Goal: Information Seeking & Learning: Check status

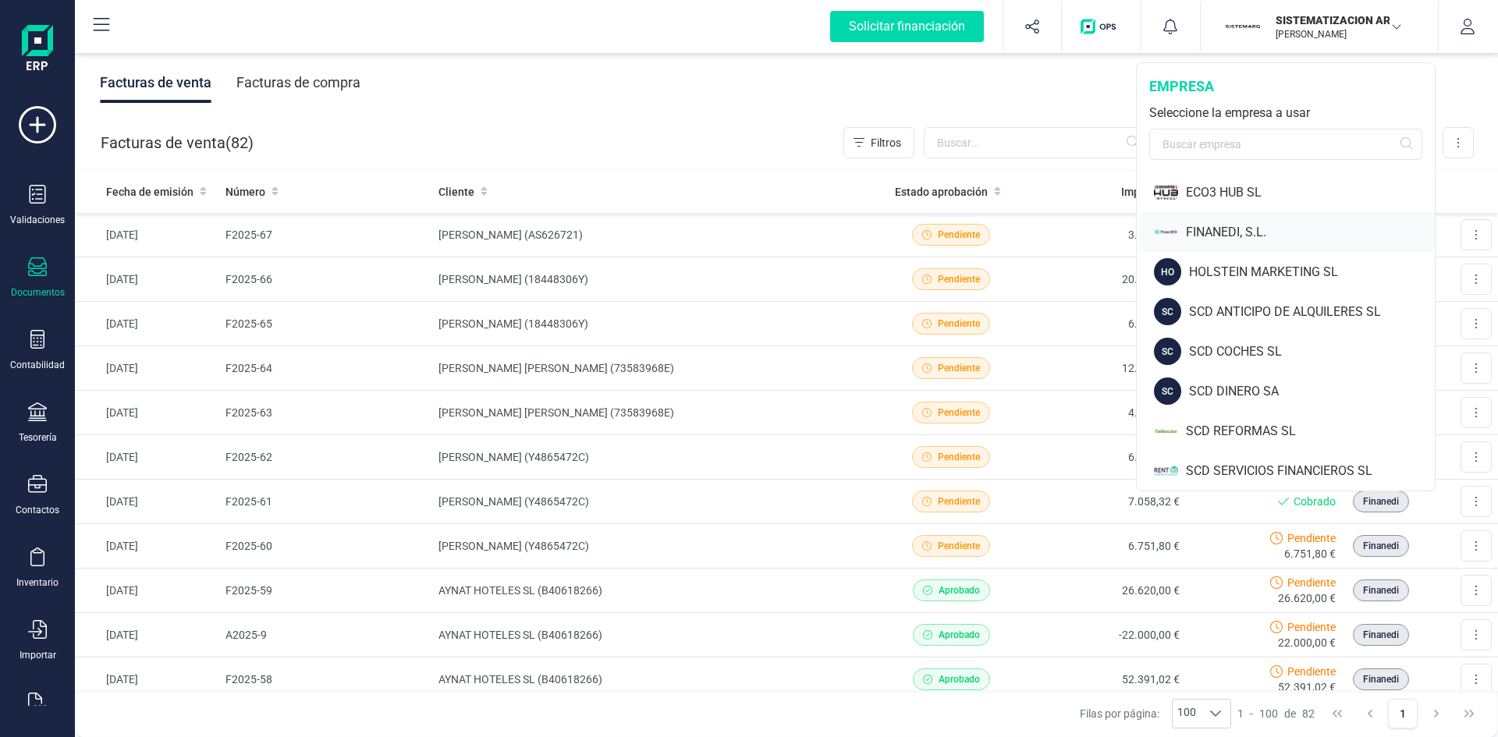
click at [1231, 225] on div "FINANEDI, S.L." at bounding box center [1310, 232] width 249 height 19
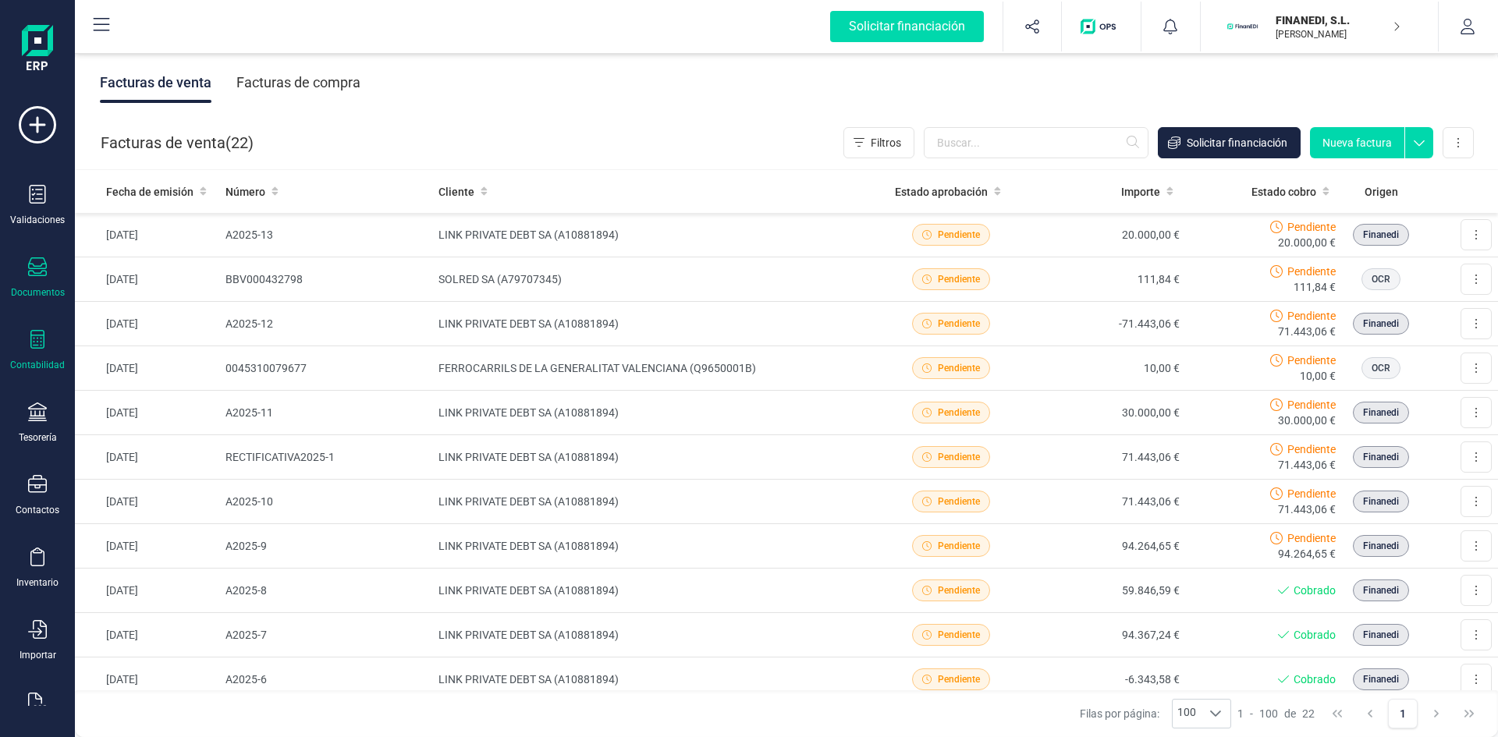
click at [37, 344] on icon at bounding box center [37, 339] width 19 height 19
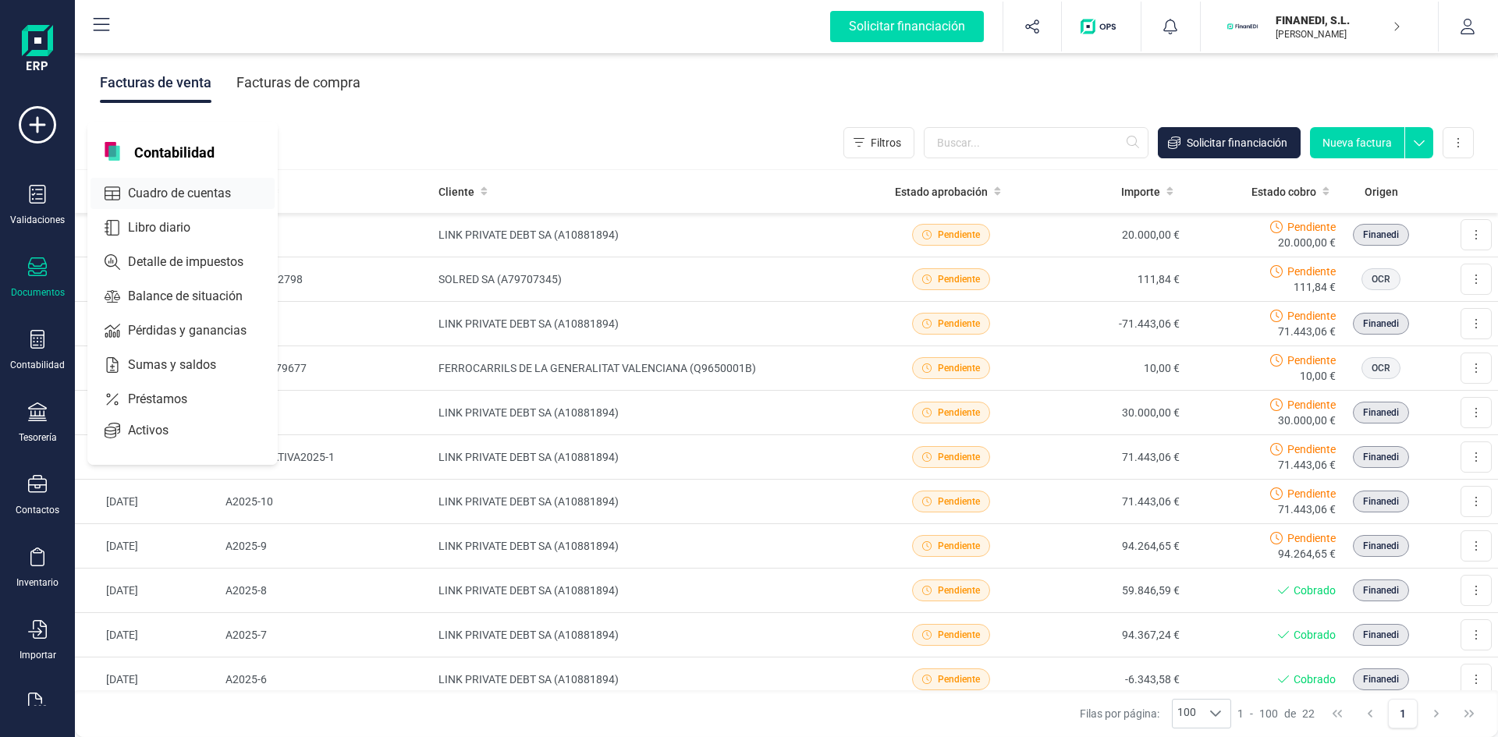
click at [179, 197] on span "Cuadro de cuentas" at bounding box center [190, 193] width 137 height 19
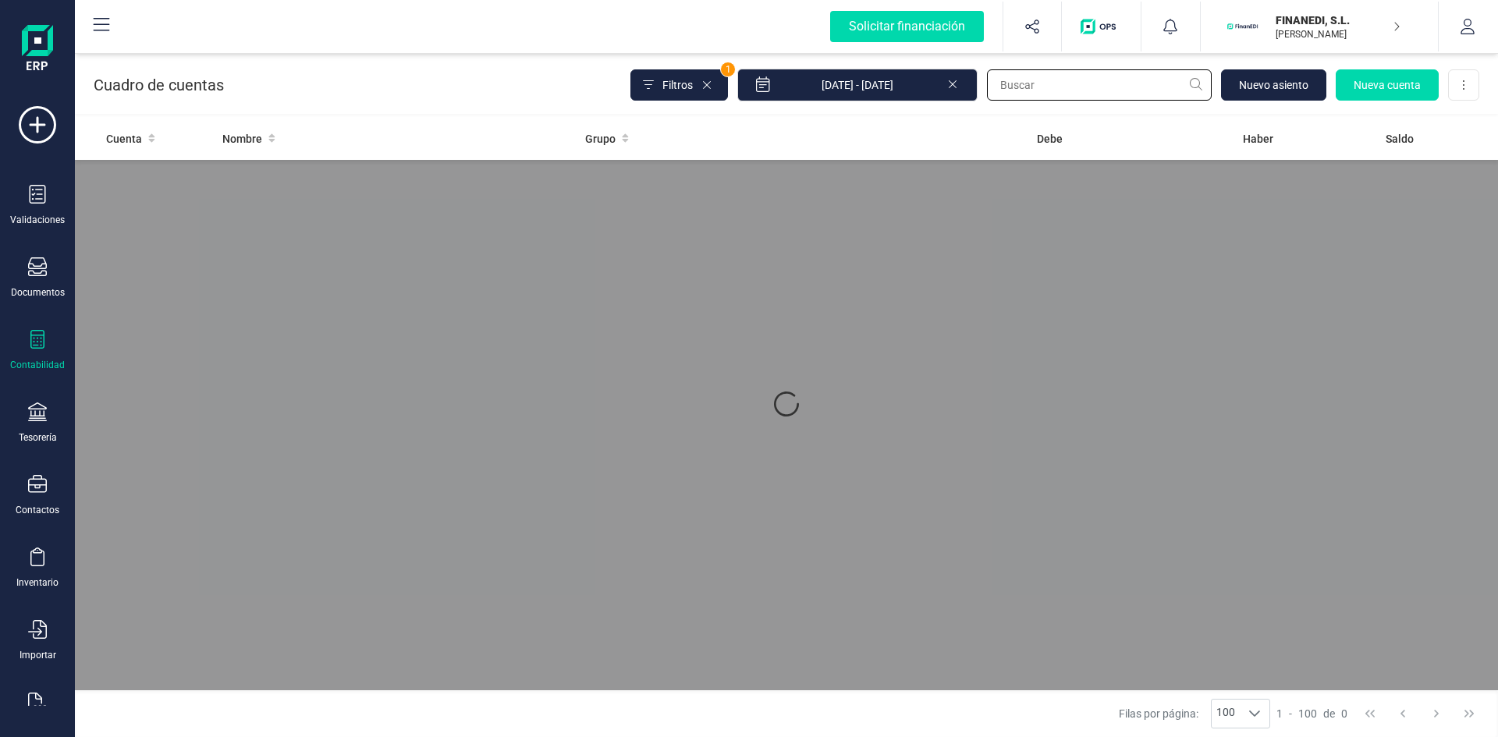
click at [1006, 87] on input "text" at bounding box center [1099, 84] width 225 height 31
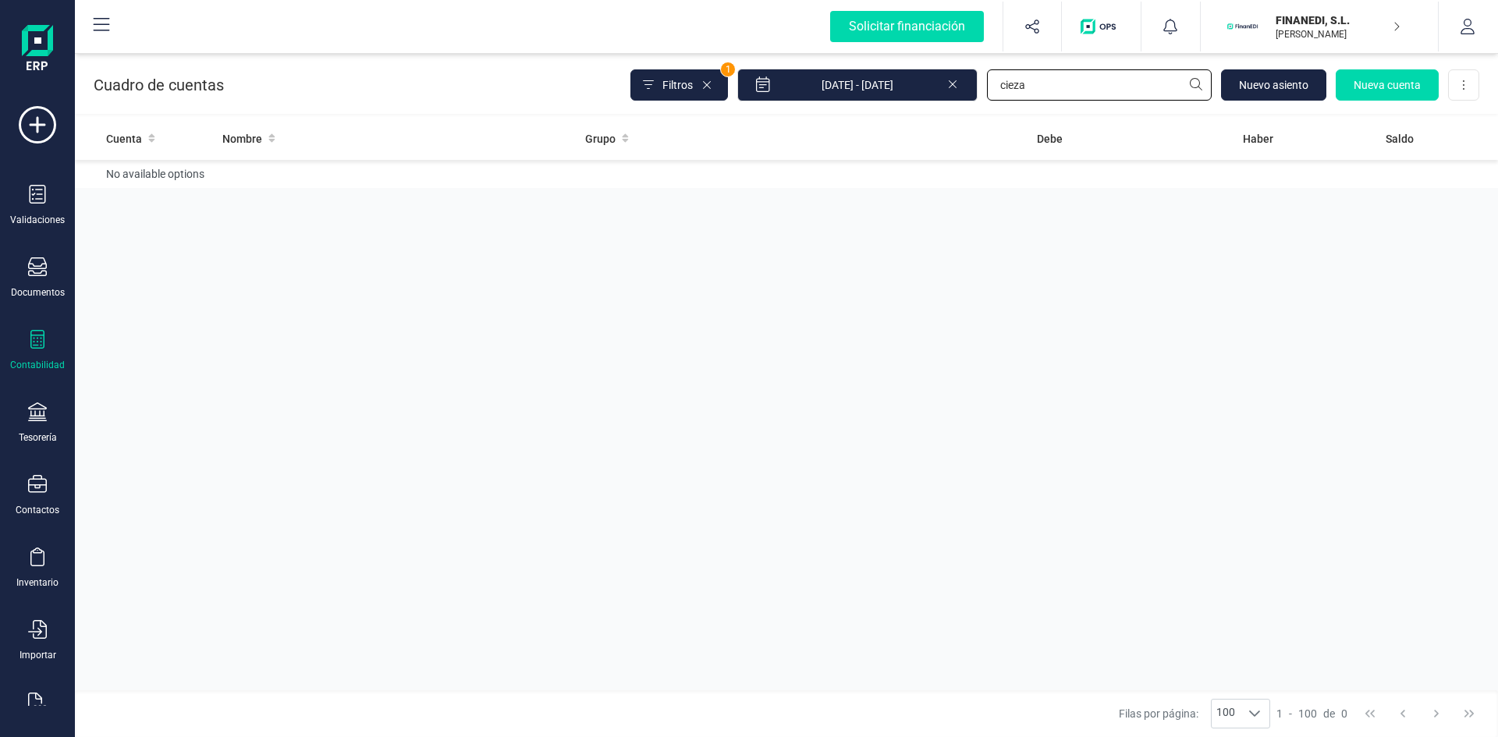
type input "cieza"
click at [294, 173] on td "CIEZA PROCURADORES ASOCIADOS, S.L.P" at bounding box center [398, 182] width 364 height 44
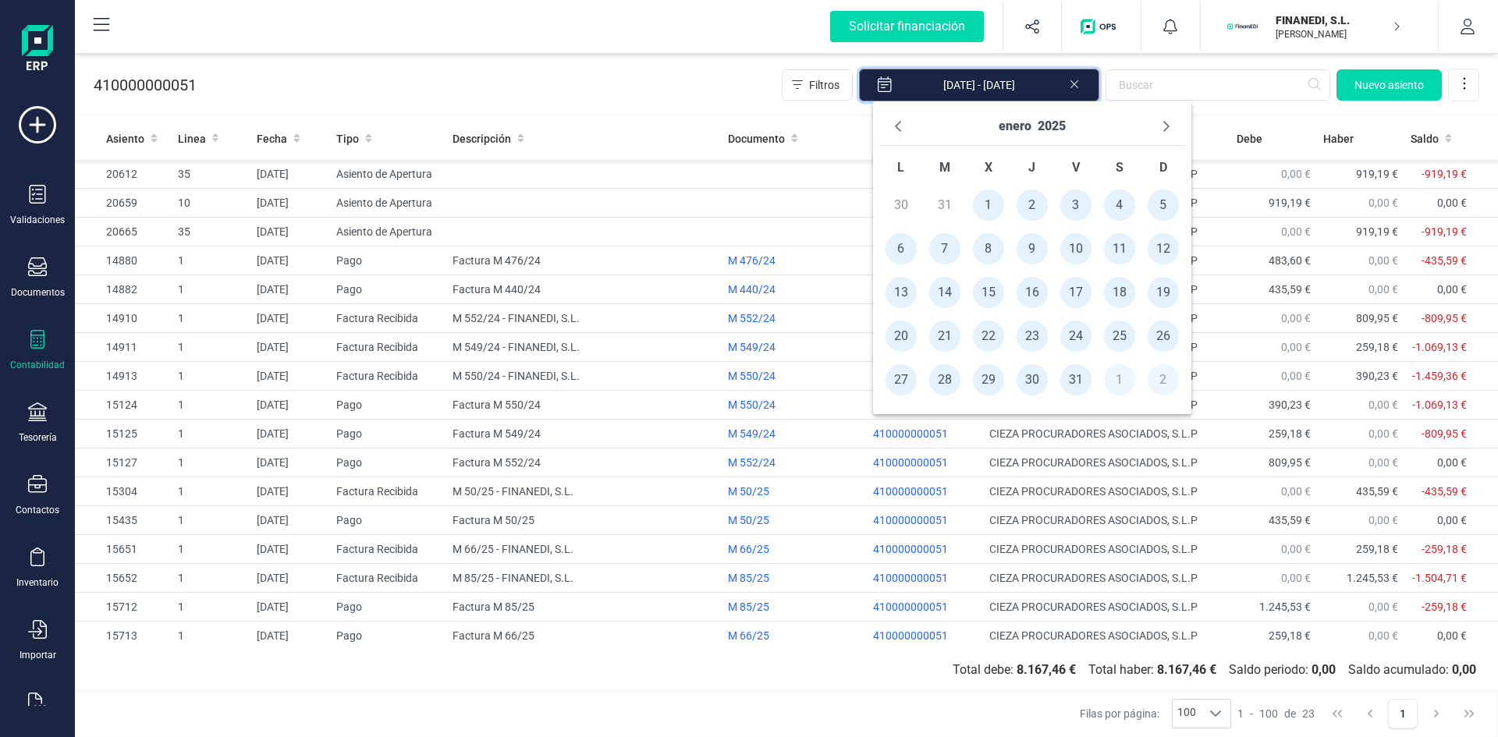
click at [979, 83] on input "[DATE] - [DATE]" at bounding box center [979, 85] width 240 height 33
click at [1017, 126] on button "enero" at bounding box center [1015, 126] width 33 height 25
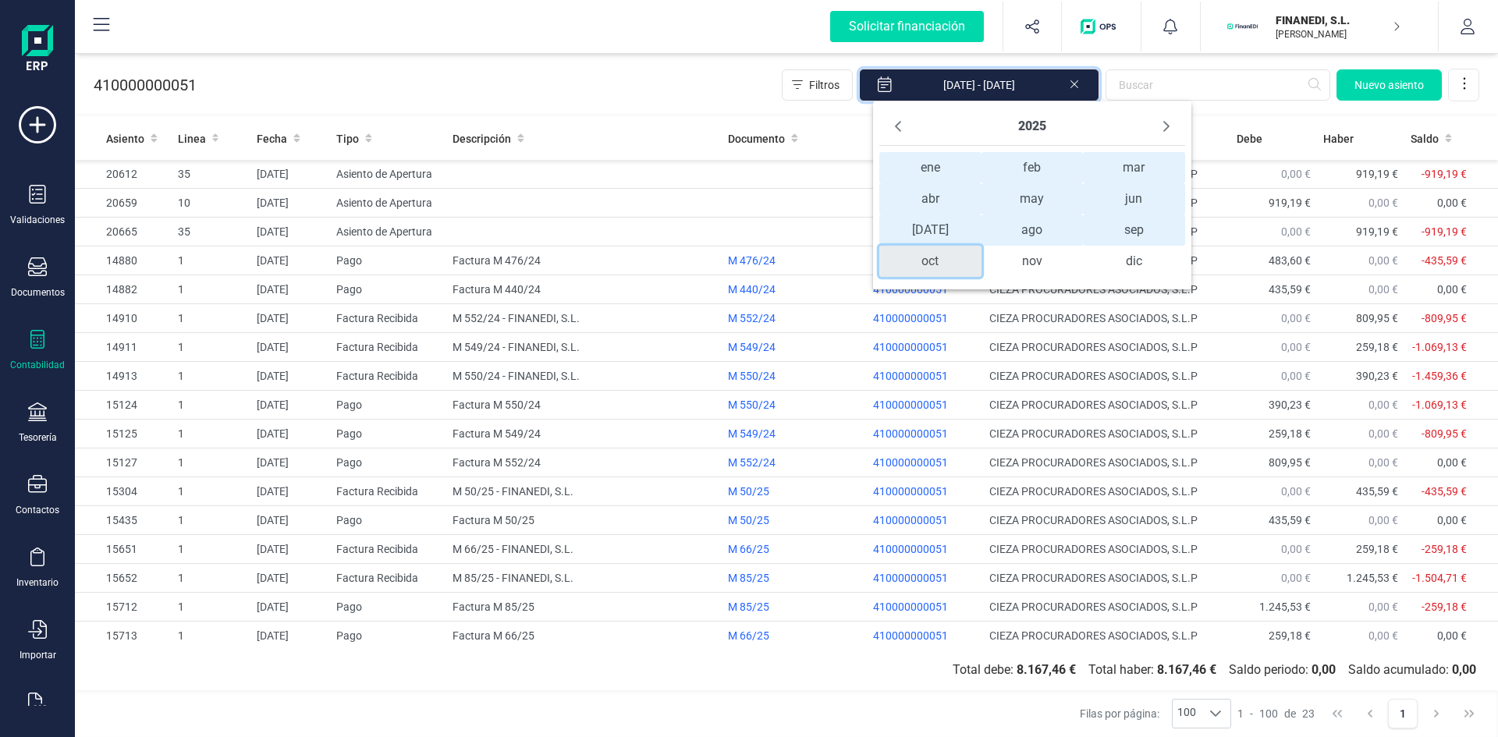
click at [933, 254] on span "oct" at bounding box center [930, 261] width 102 height 31
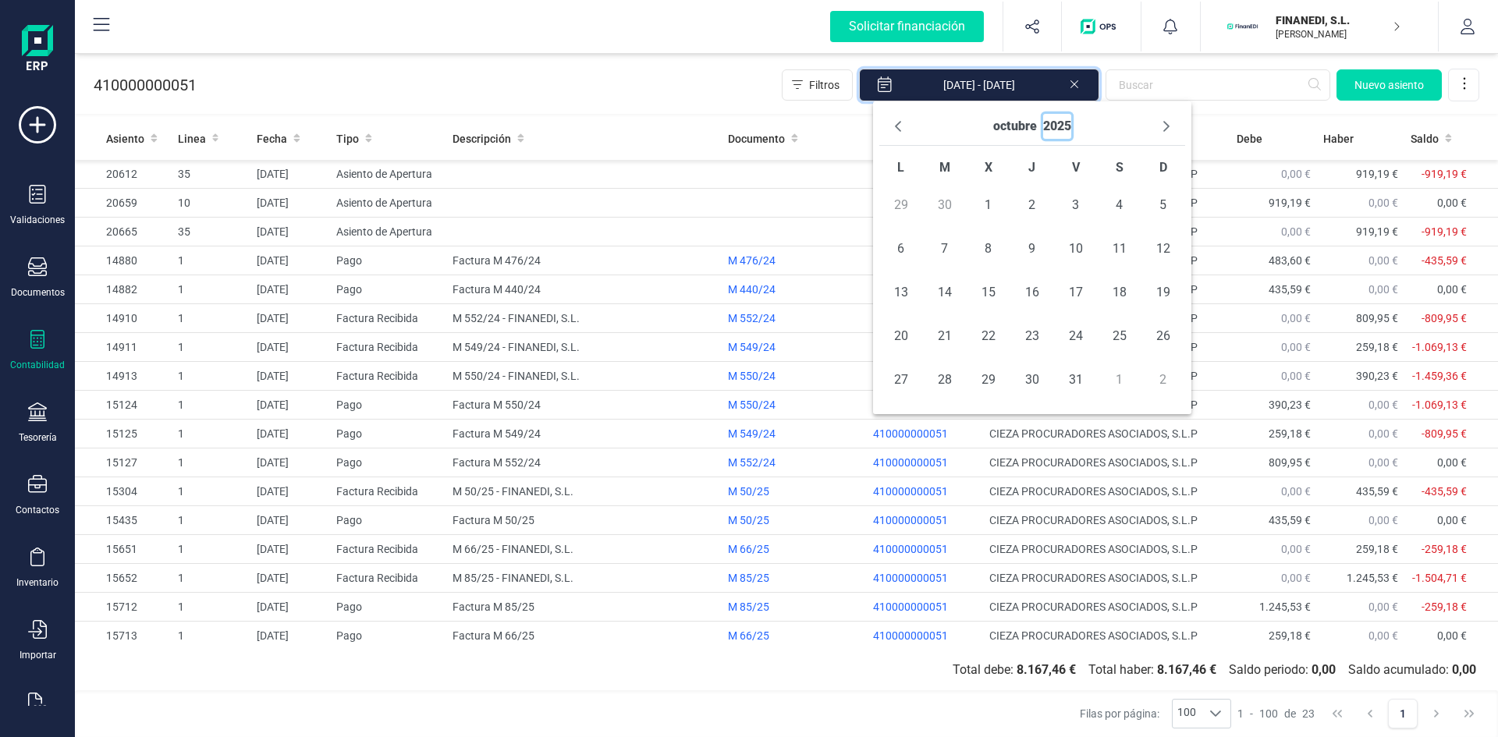
click at [1058, 130] on button "2025" at bounding box center [1057, 126] width 28 height 25
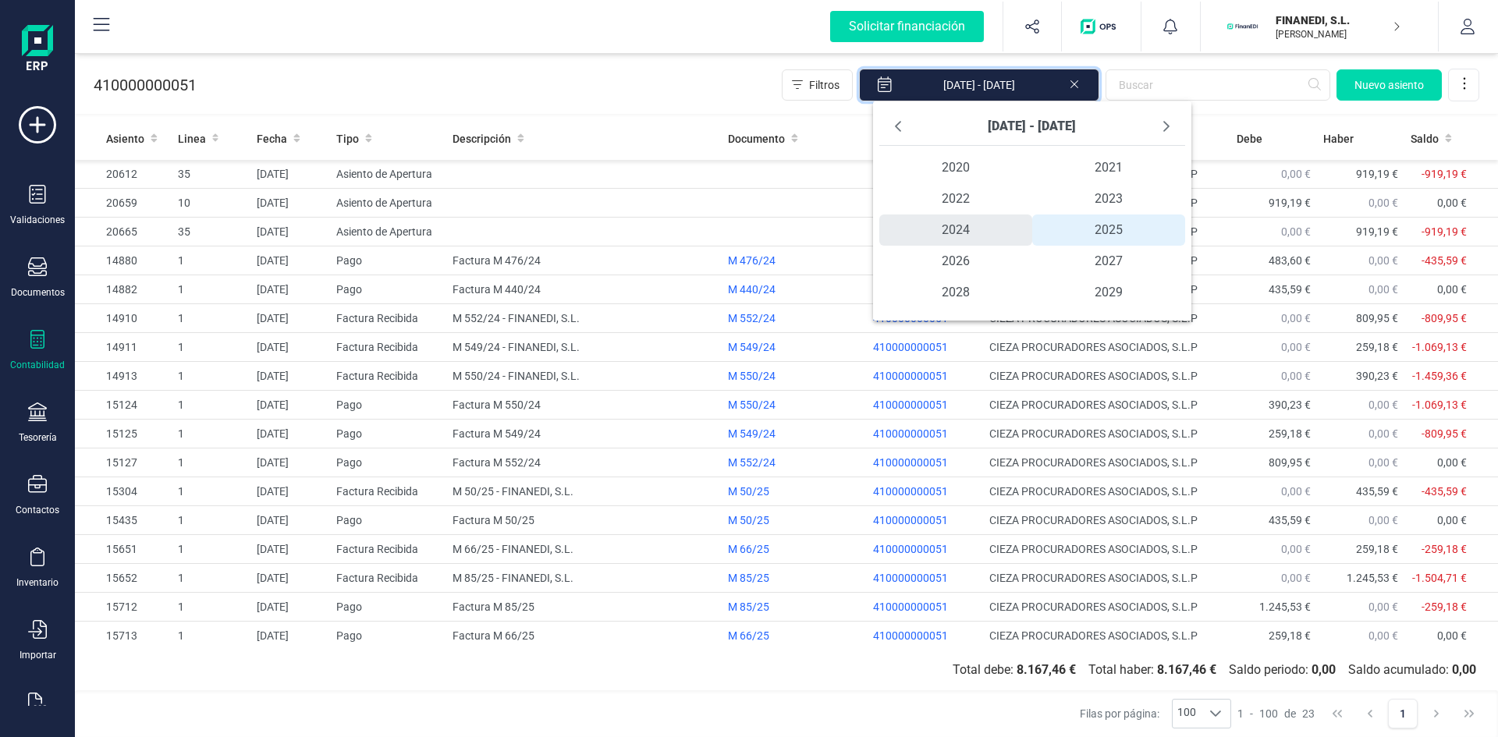
click at [970, 229] on span "2024" at bounding box center [955, 230] width 153 height 31
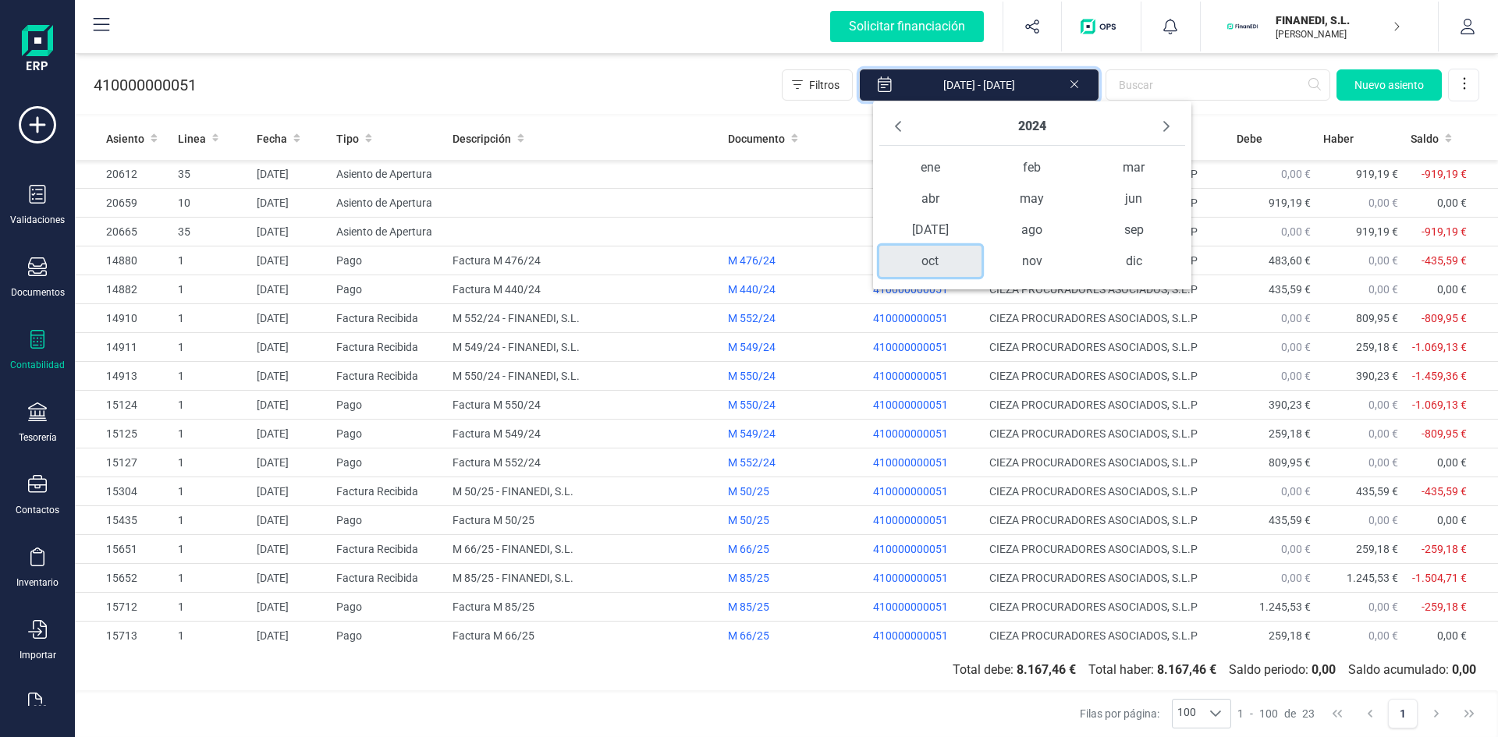
click at [920, 253] on span "oct" at bounding box center [930, 261] width 102 height 31
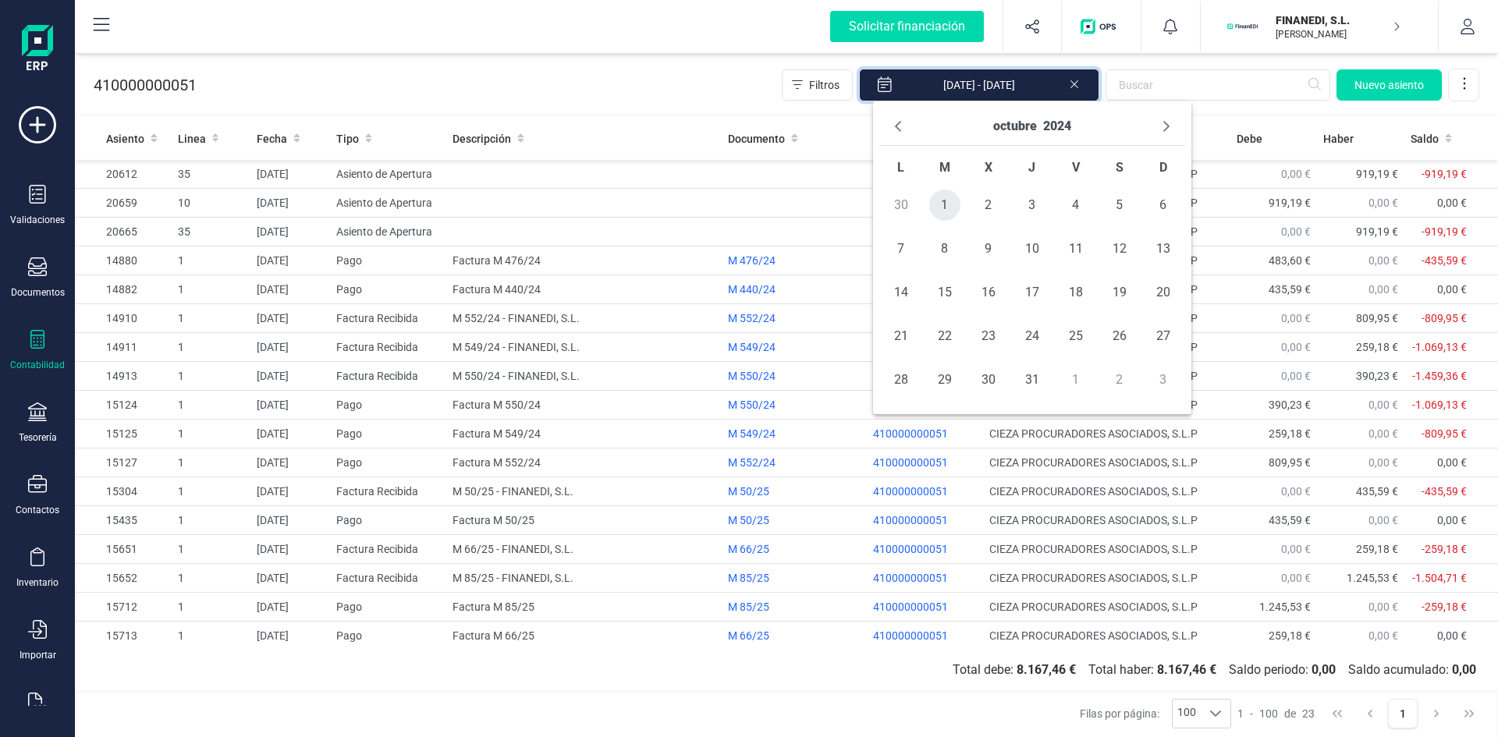
click at [950, 205] on span "1" at bounding box center [944, 205] width 31 height 31
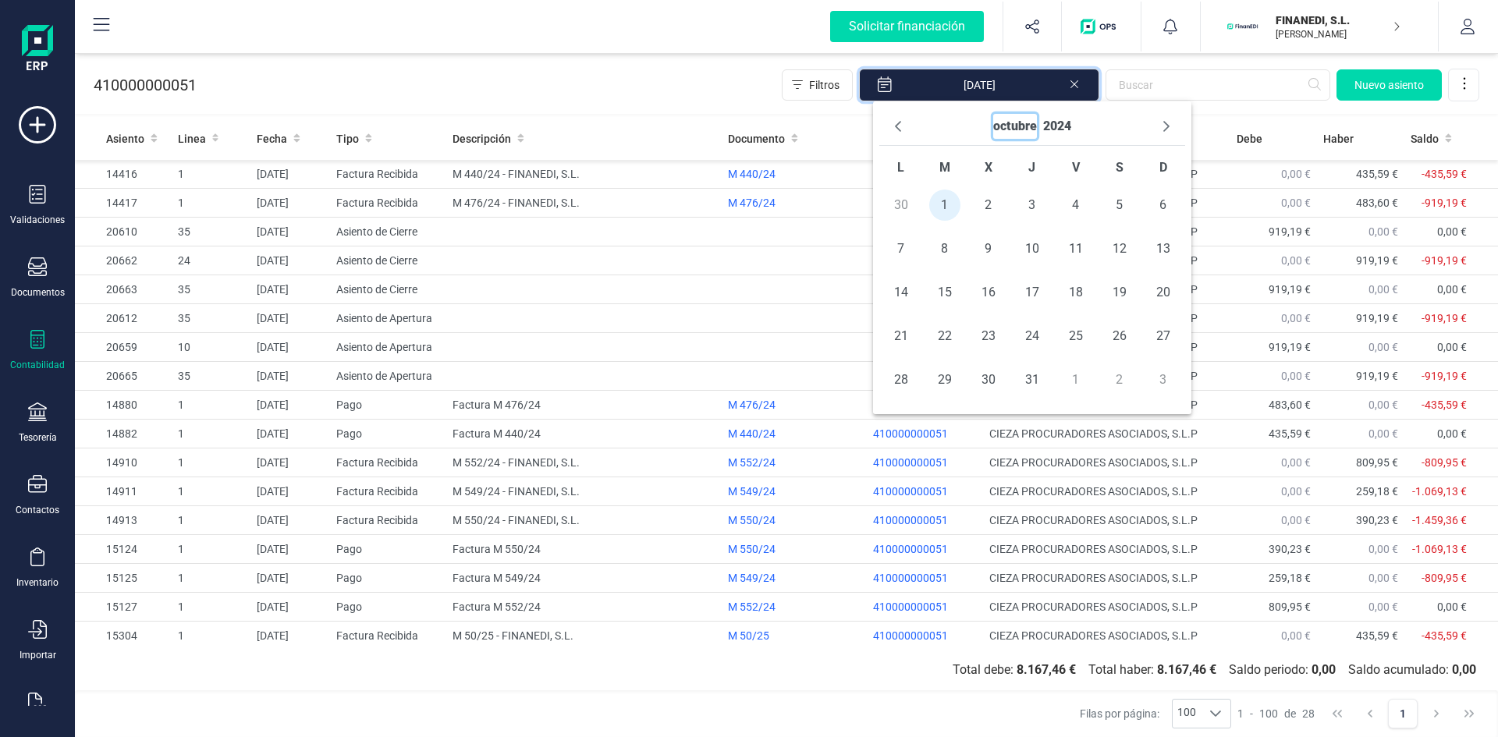
click at [1023, 125] on button "octubre" at bounding box center [1015, 126] width 44 height 25
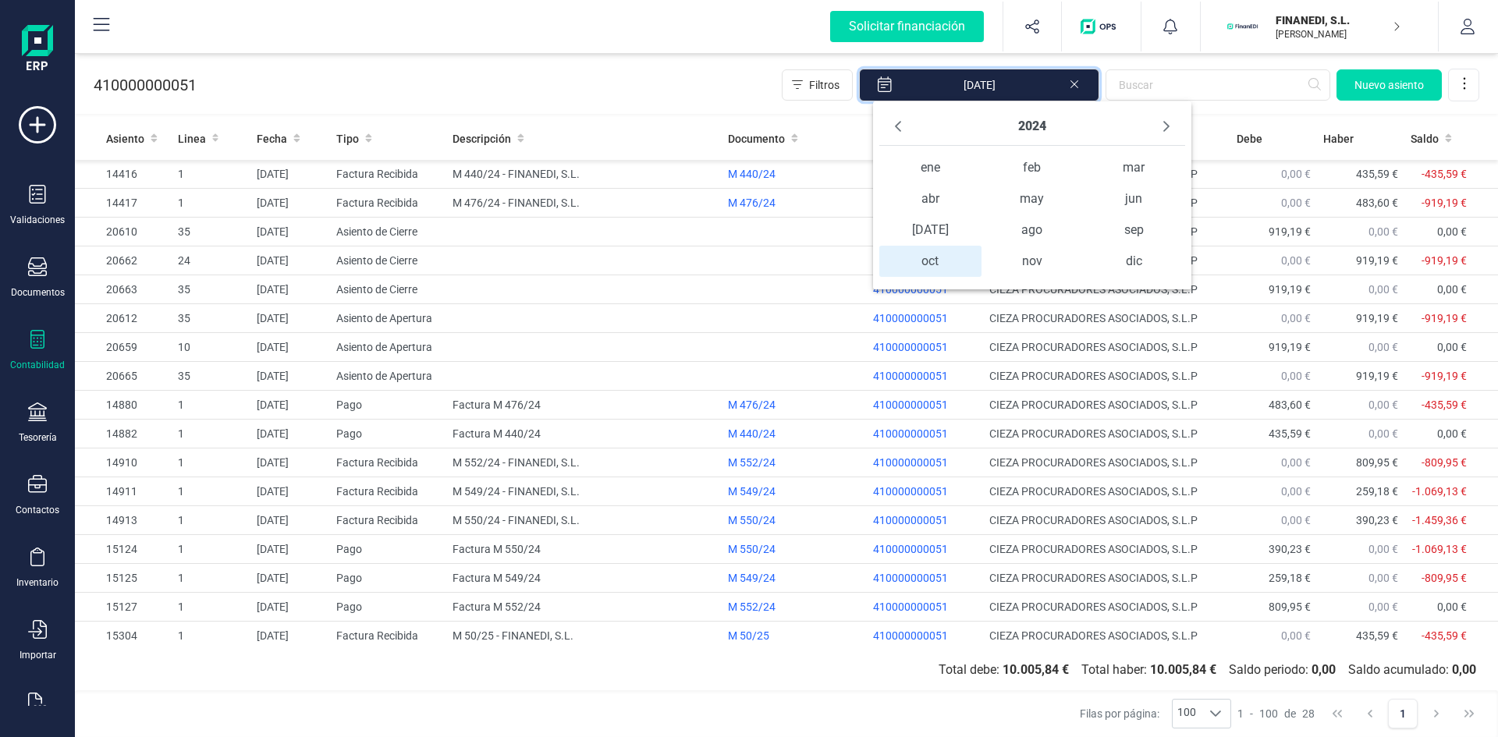
click at [943, 267] on span "oct oct" at bounding box center [930, 261] width 102 height 31
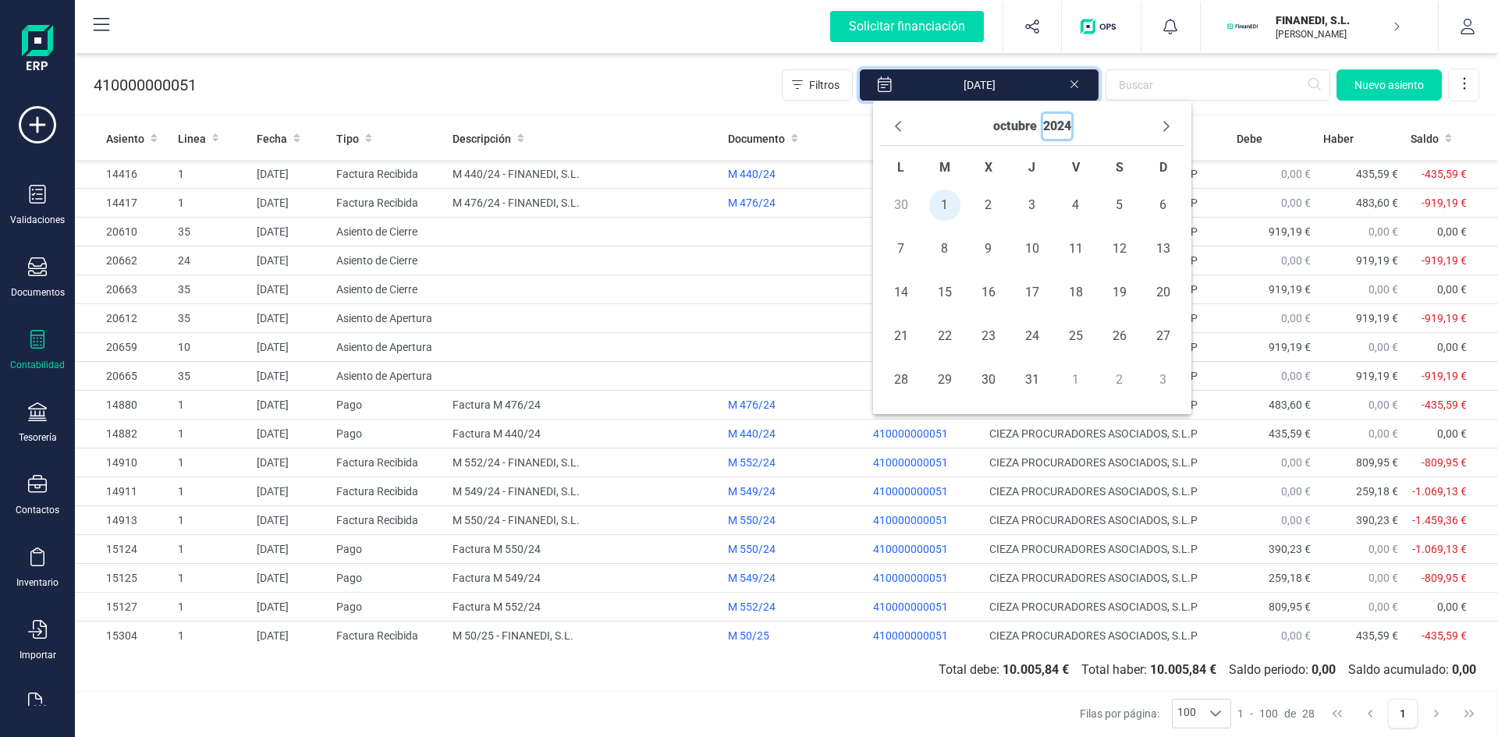
click at [1054, 125] on button "2024" at bounding box center [1057, 126] width 28 height 25
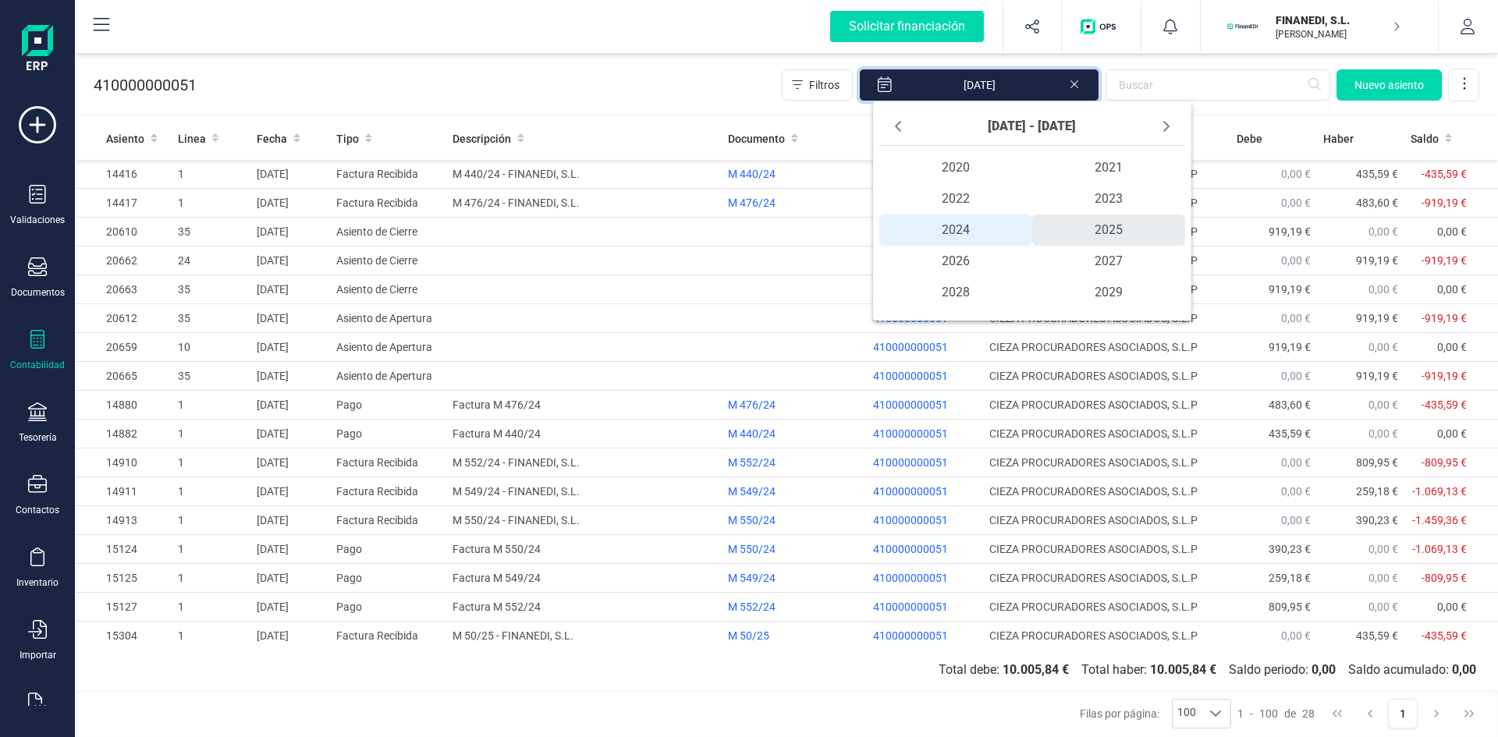
click at [1080, 230] on span "2025" at bounding box center [1108, 230] width 153 height 31
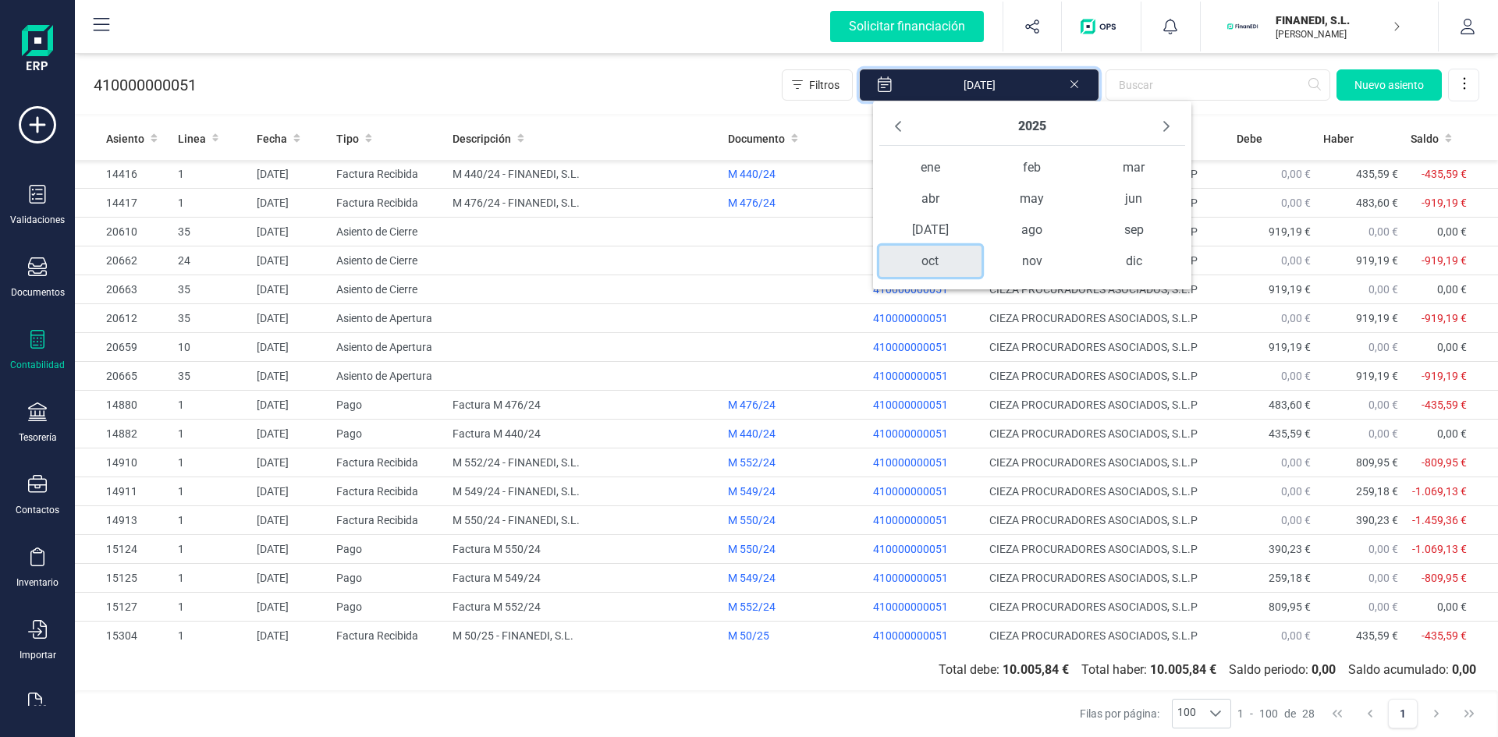
click at [928, 262] on span "oct" at bounding box center [930, 261] width 102 height 31
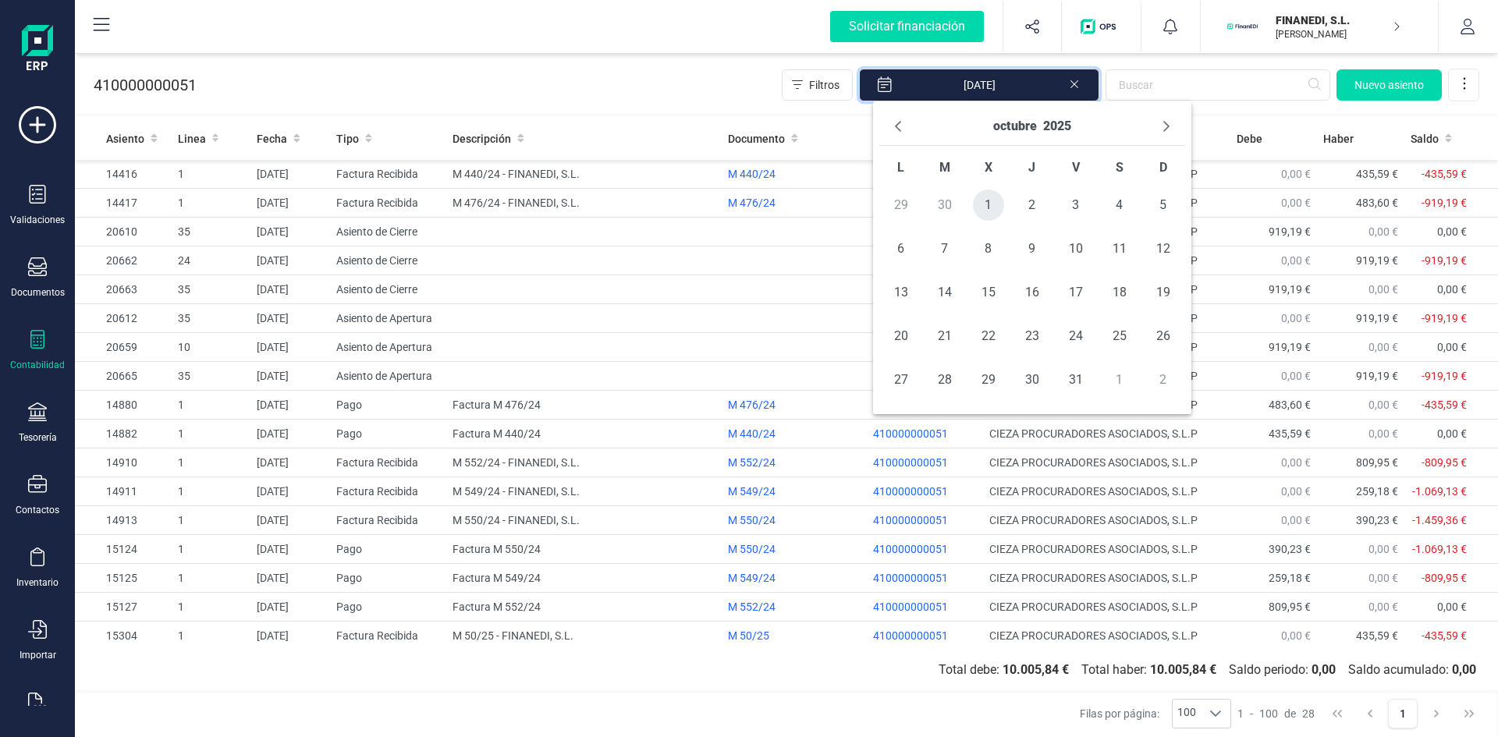
click at [992, 190] on span "1" at bounding box center [988, 205] width 31 height 31
type input "[DATE] - [DATE]"
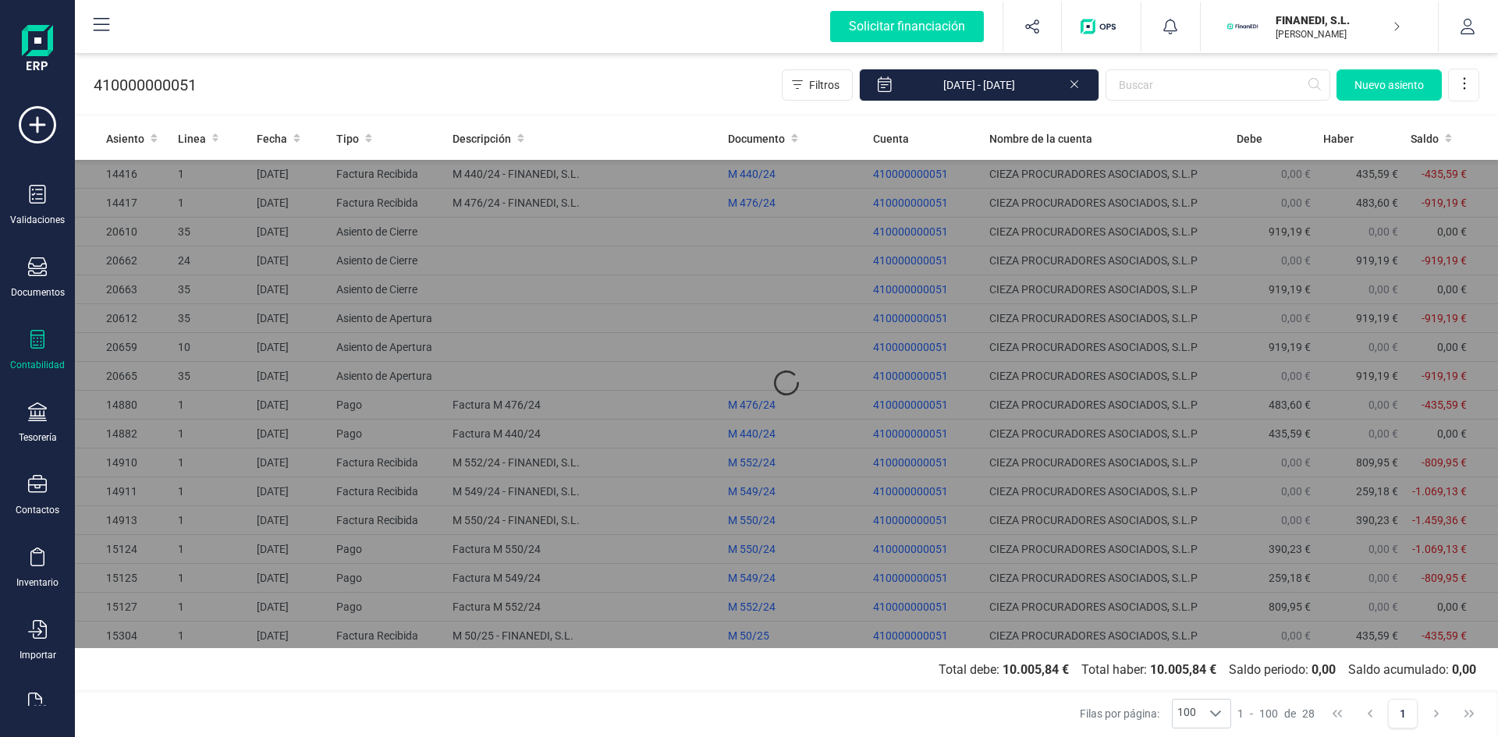
click at [1340, 329] on div at bounding box center [786, 382] width 1423 height 531
